Goal: Task Accomplishment & Management: Use online tool/utility

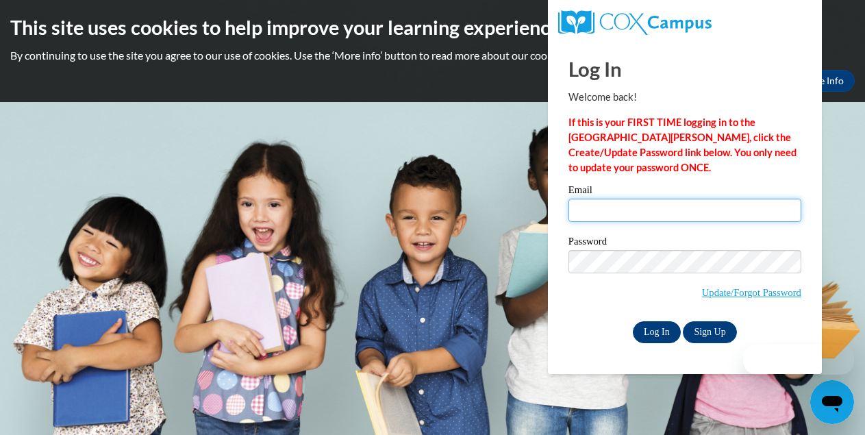
type input "cscheuren@sasd.net"
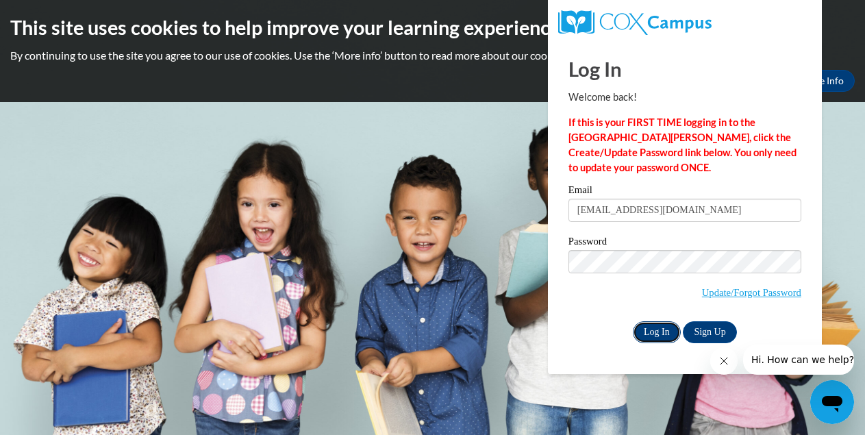
click at [660, 331] on input "Log In" at bounding box center [657, 332] width 48 height 22
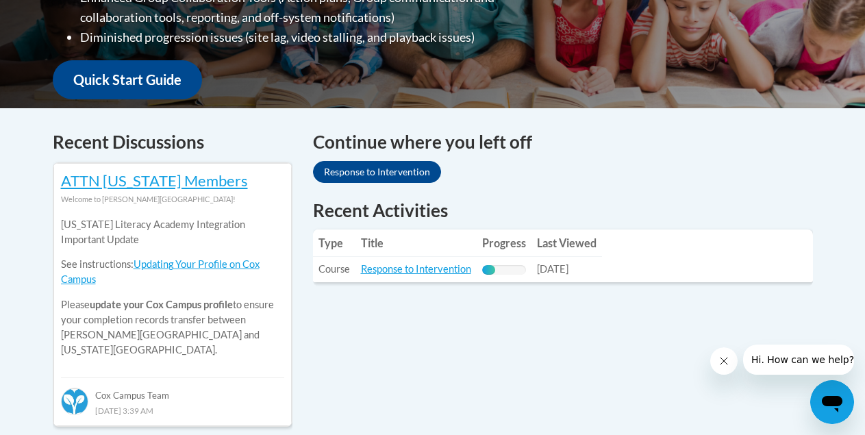
scroll to position [519, 0]
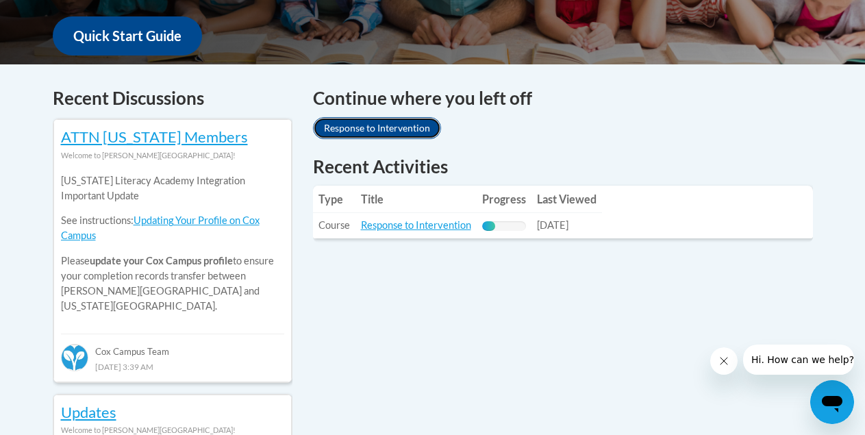
click at [352, 125] on link "Response to Intervention" at bounding box center [377, 128] width 128 height 22
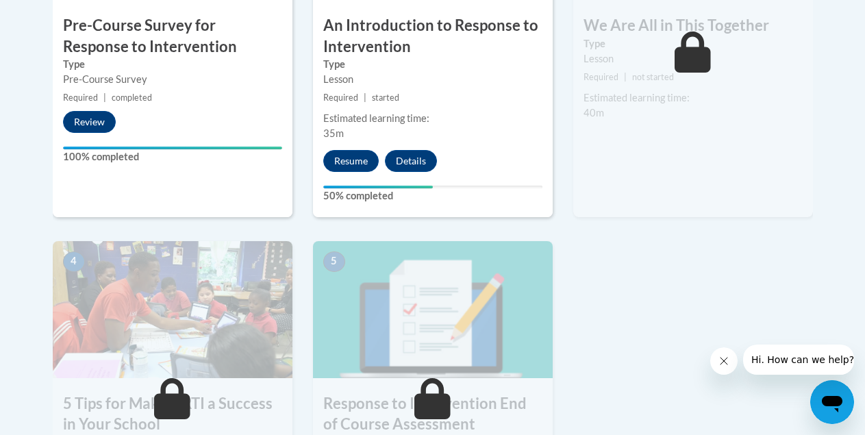
scroll to position [623, 0]
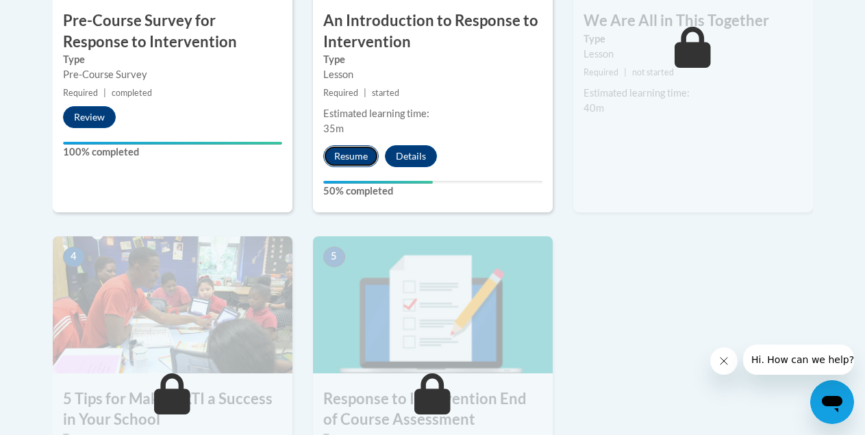
click at [347, 153] on button "Resume" at bounding box center [351, 156] width 56 height 22
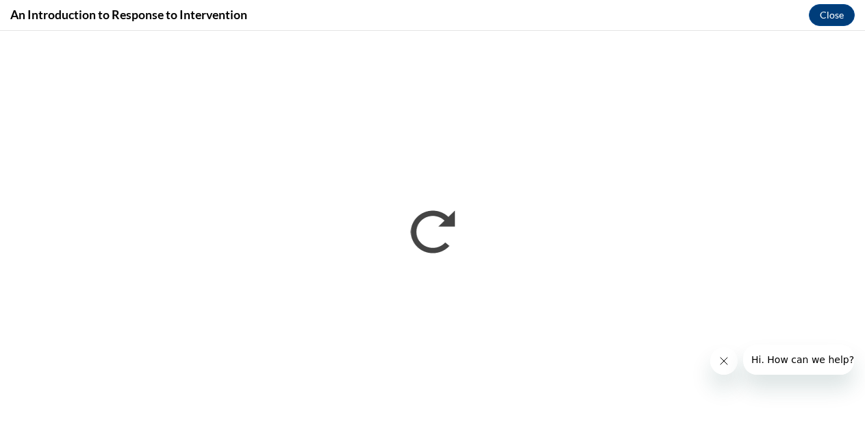
scroll to position [0, 0]
